Goal: Task Accomplishment & Management: Use online tool/utility

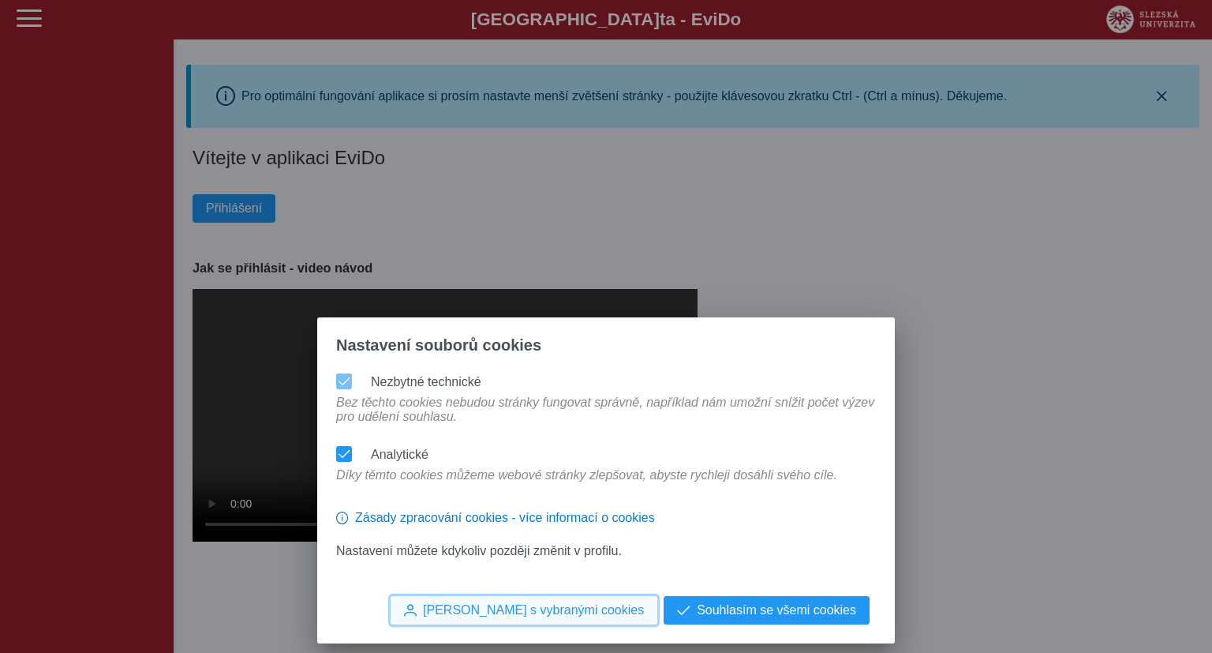
click at [585, 610] on span "[PERSON_NAME] s vybranými cookies" at bounding box center [533, 610] width 221 height 14
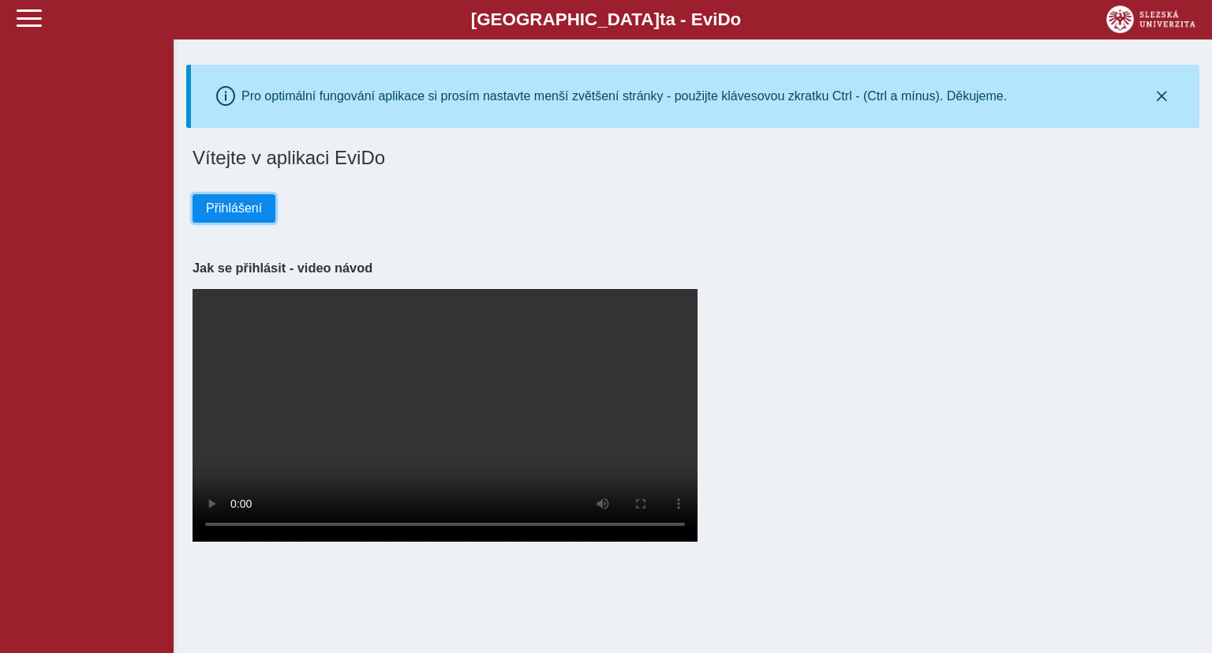
click at [237, 223] on button "Přihlášení" at bounding box center [234, 208] width 83 height 28
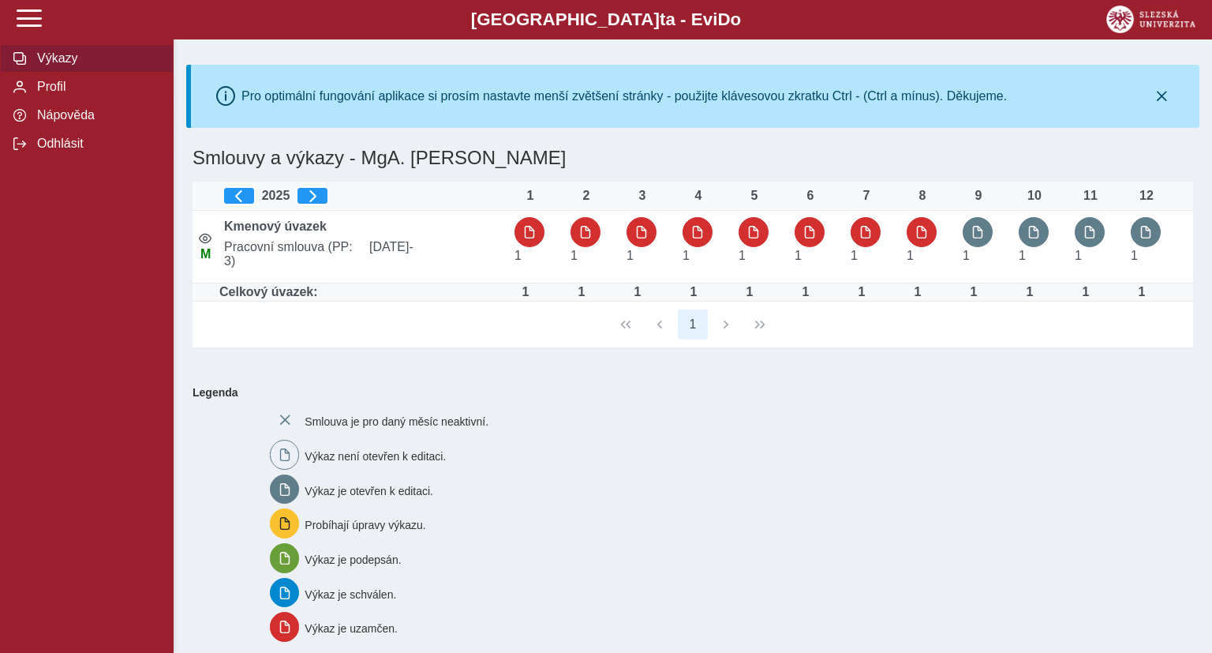
scroll to position [139, 0]
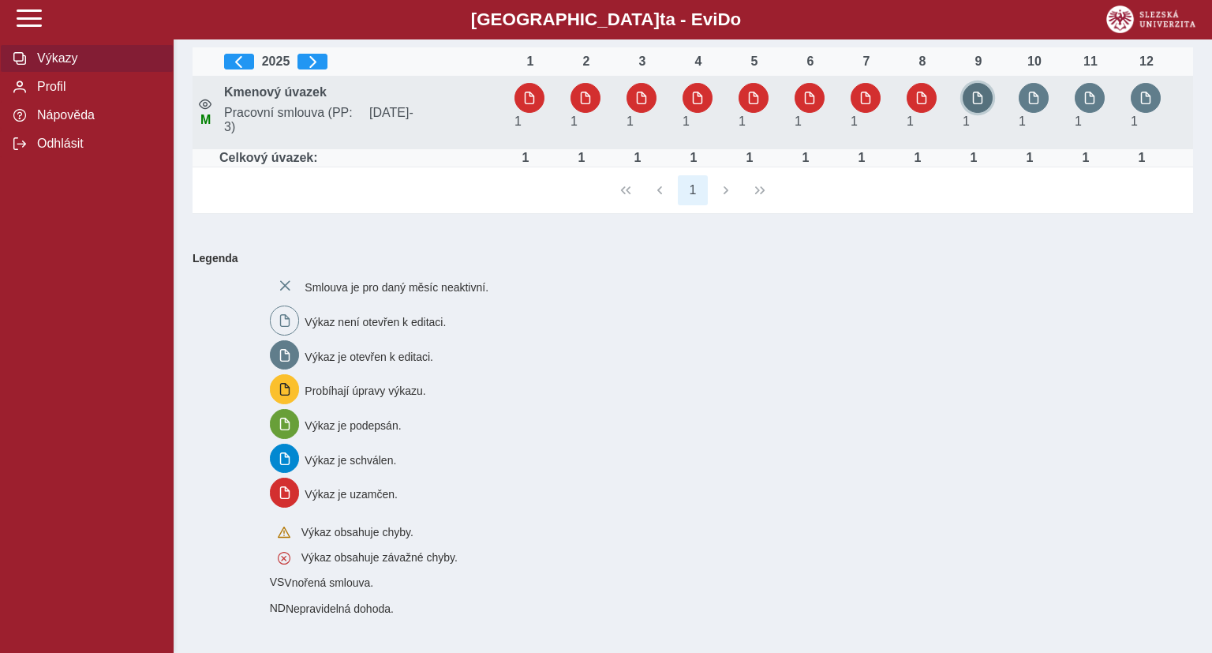
click at [985, 95] on button "button" at bounding box center [978, 98] width 30 height 30
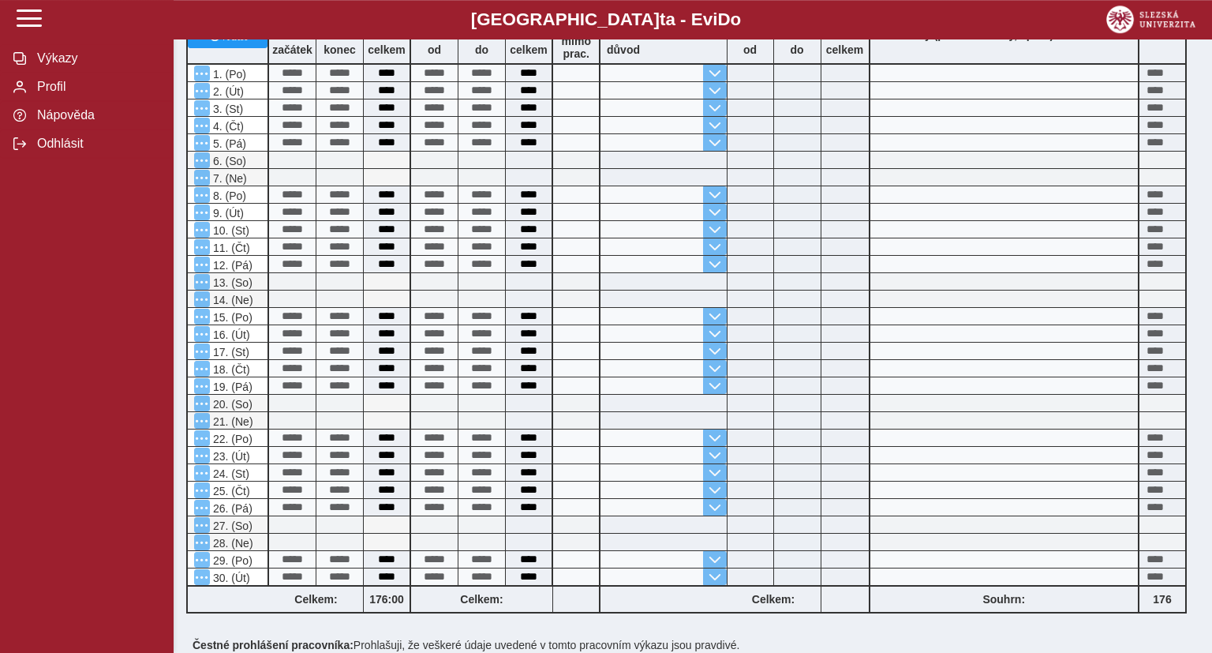
scroll to position [483, 0]
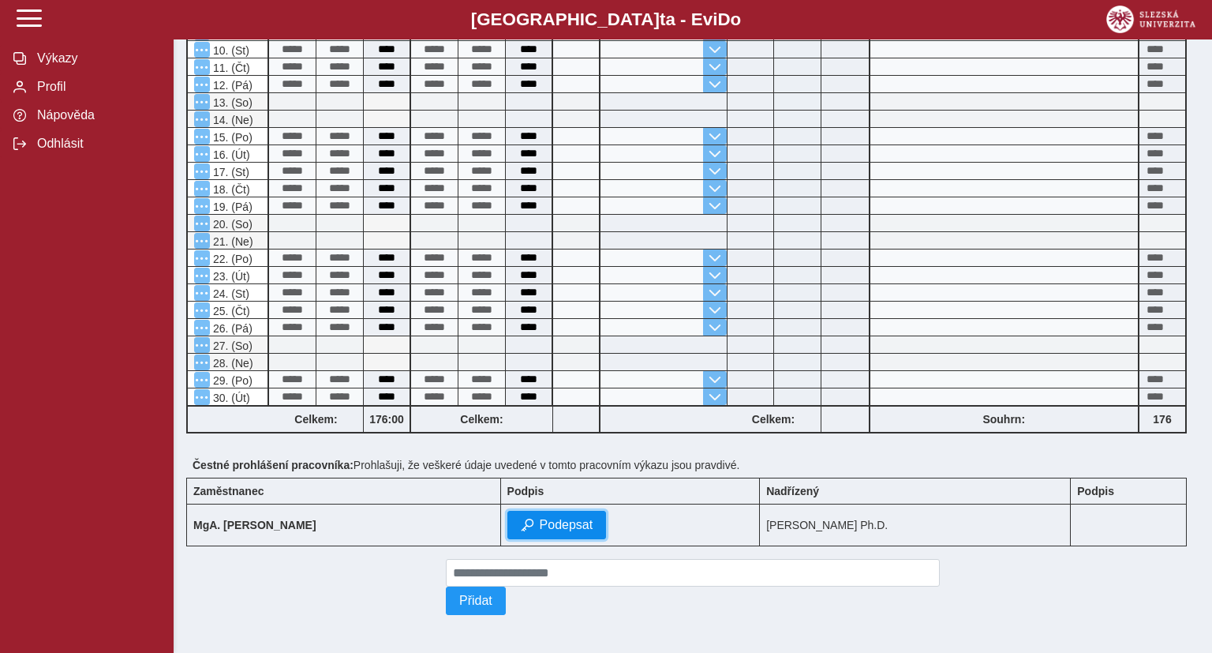
click at [545, 519] on span "Podepsat" at bounding box center [567, 525] width 54 height 14
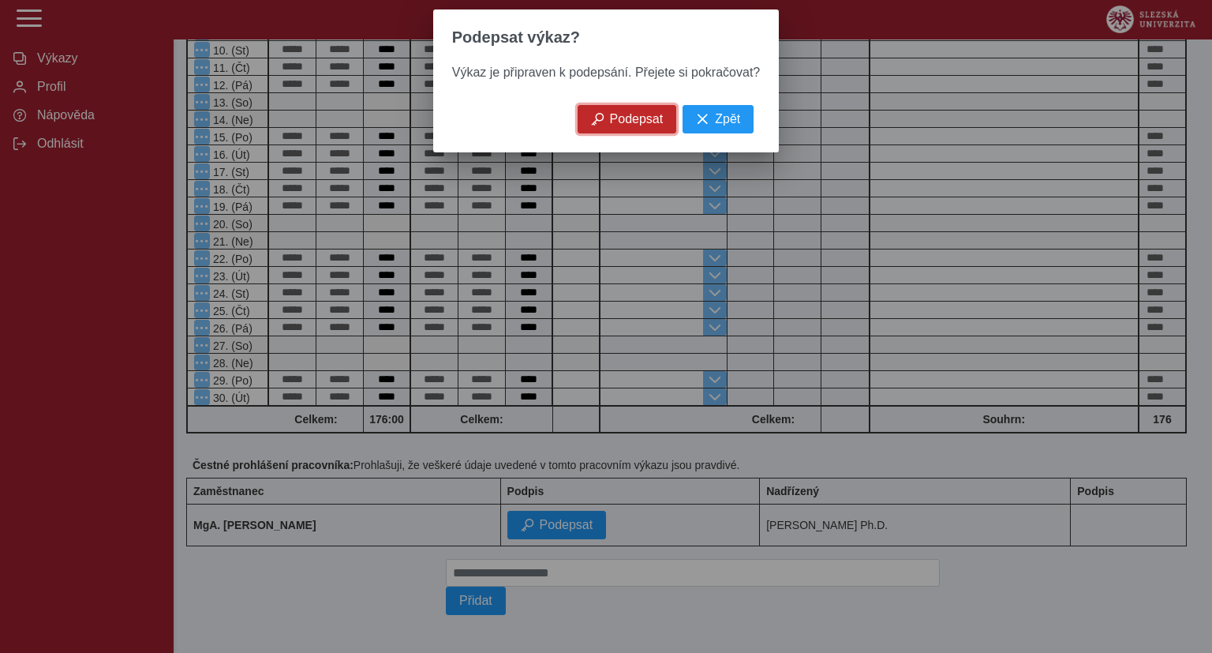
click at [658, 122] on span "Podepsat" at bounding box center [637, 119] width 54 height 14
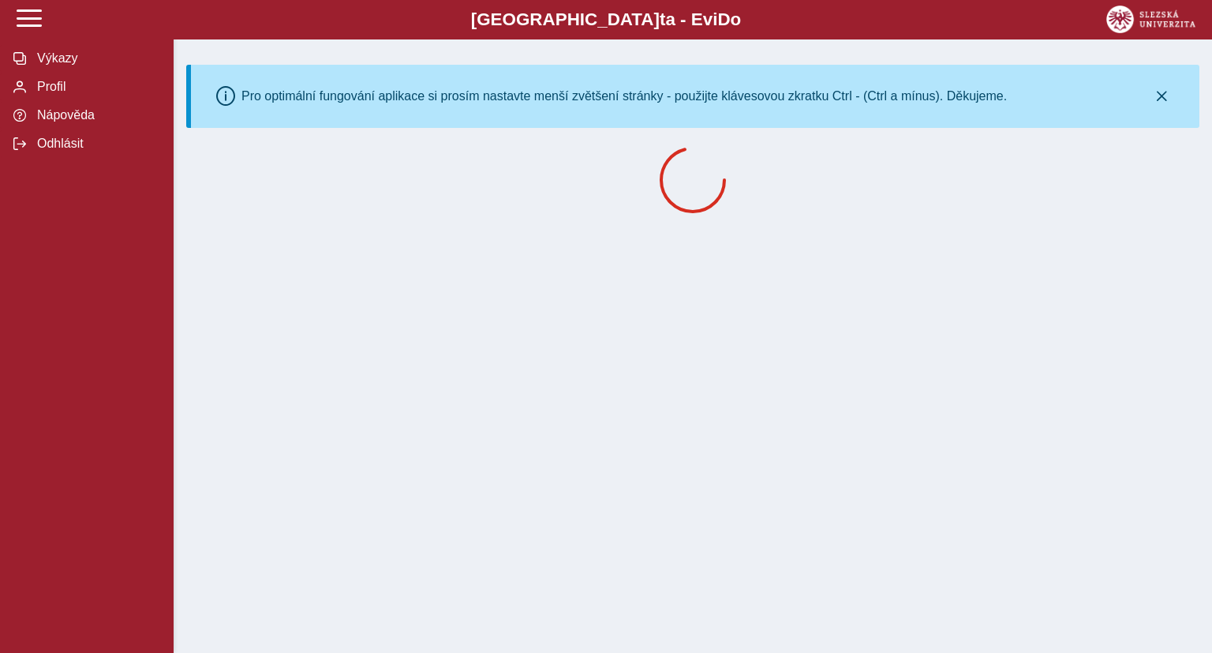
scroll to position [0, 0]
